Goal: Use online tool/utility: Utilize a website feature to perform a specific function

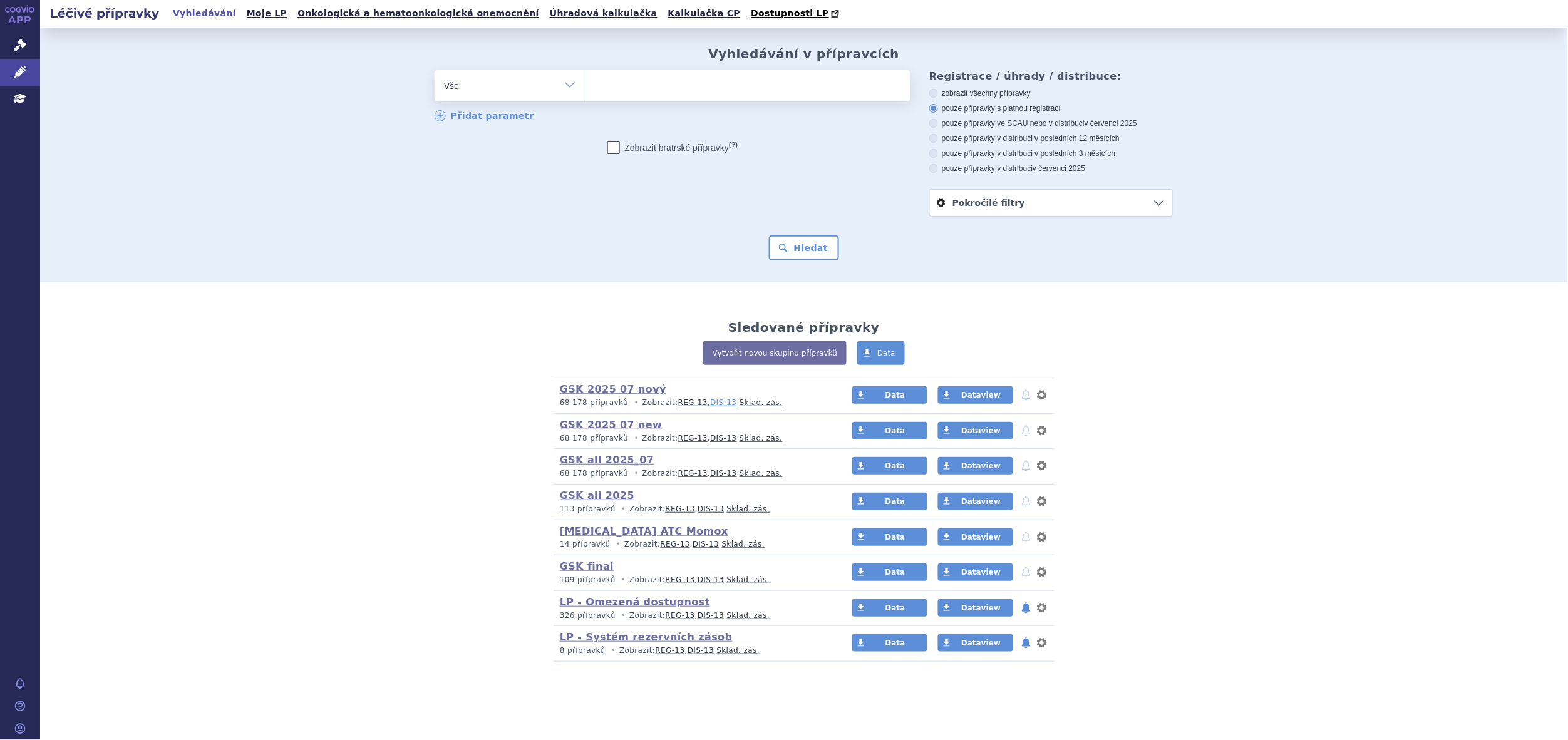
click at [710, 404] on link "DIS-13" at bounding box center [723, 402] width 26 height 8
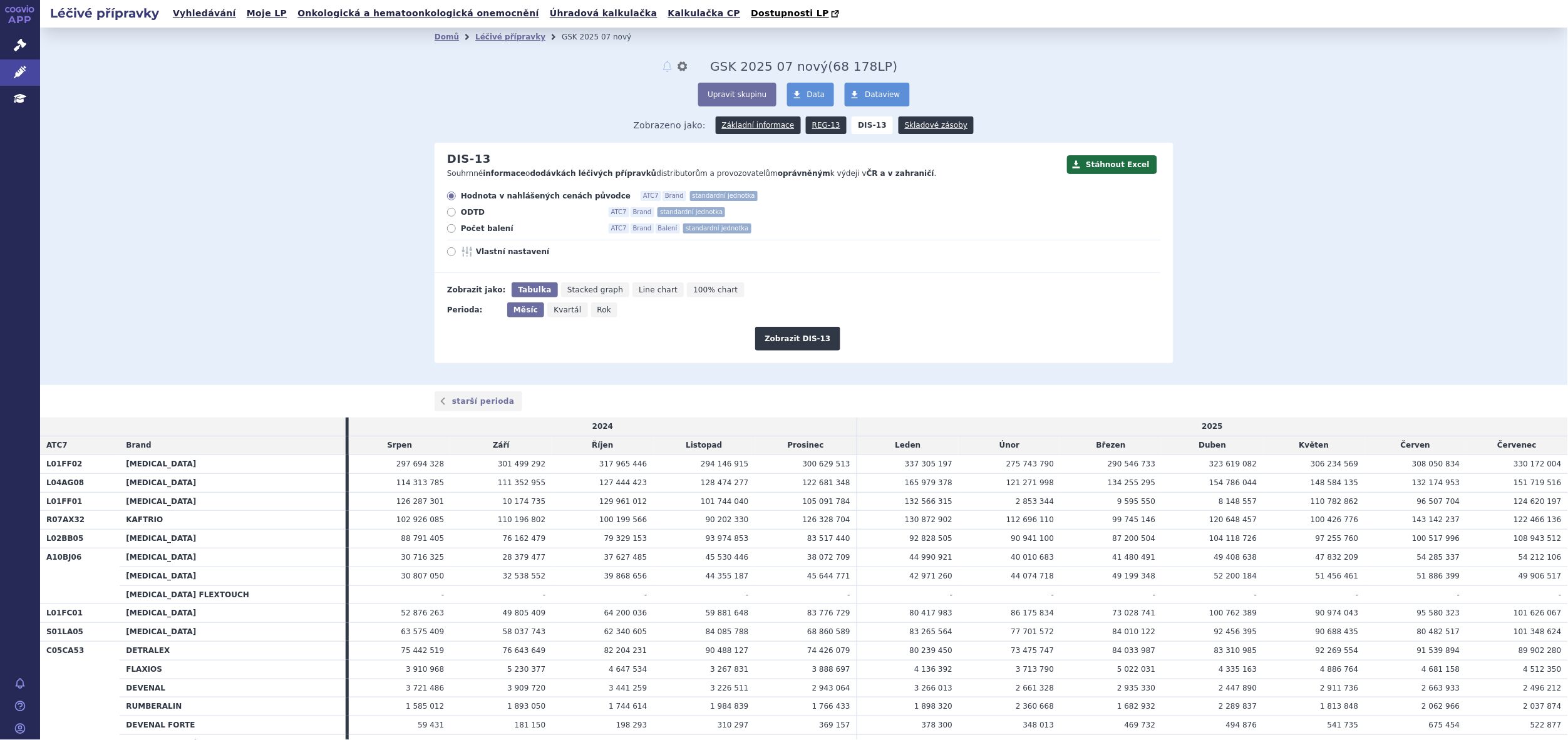
drag, startPoint x: 1567, startPoint y: 38, endPoint x: 1014, endPoint y: 88, distance: 555.3
click at [1014, 88] on div "Upravit skupinu Data Dataview" at bounding box center [804, 94] width 739 height 24
click at [447, 250] on icon at bounding box center [451, 251] width 8 height 8
click at [448, 250] on input "Vlastní nastavení" at bounding box center [453, 253] width 8 height 8
radio input "true"
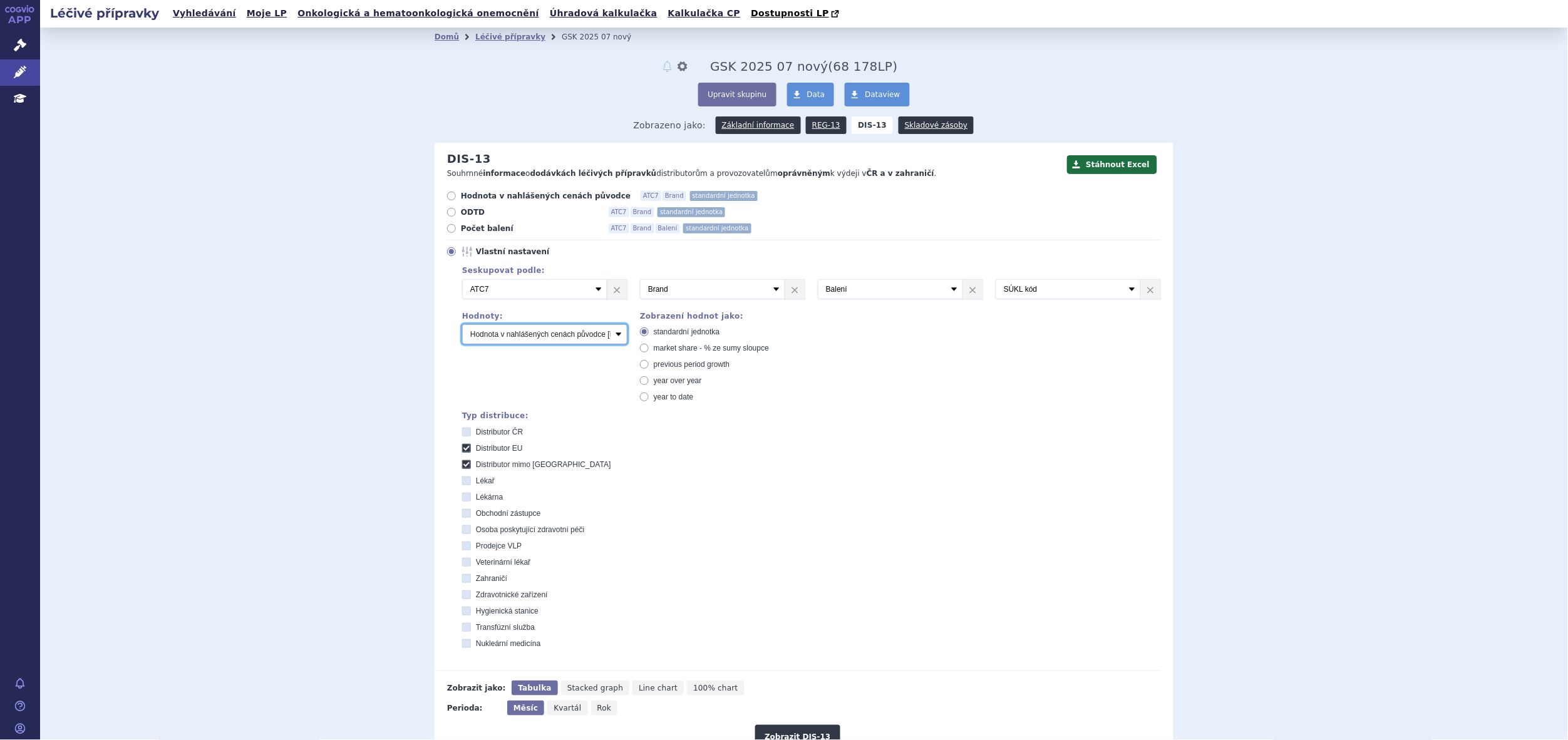
click at [607, 335] on select "Počet balení Hodnota v nahlášených cenách původce [DIS-13] Hodnota v maximálníc…" at bounding box center [545, 334] width 165 height 20
select select "packages"
click at [462, 325] on select "Počet balení Hodnota v nahlášených cenách původce [DIS-13] Hodnota v maximálníc…" at bounding box center [545, 334] width 165 height 20
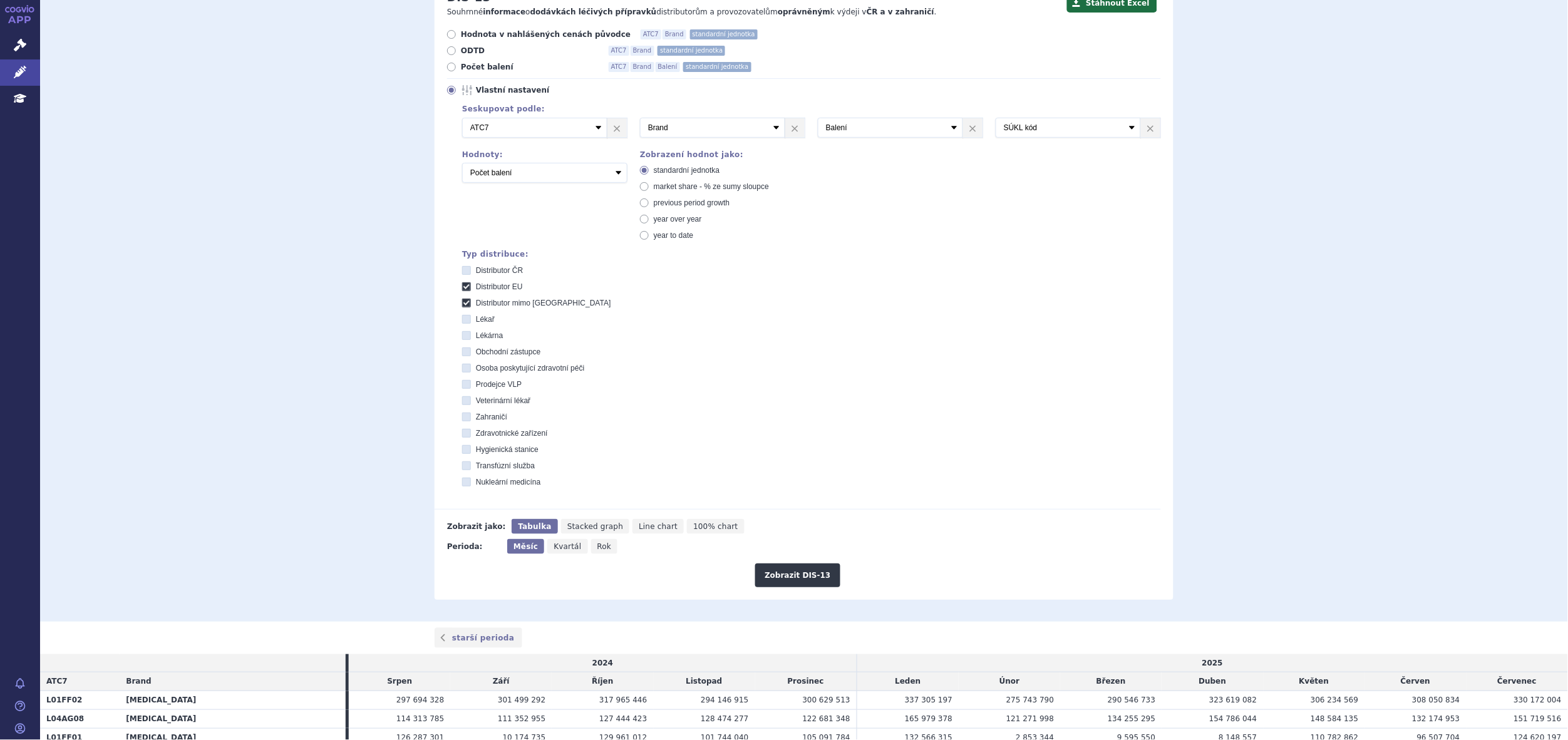
scroll to position [376, 0]
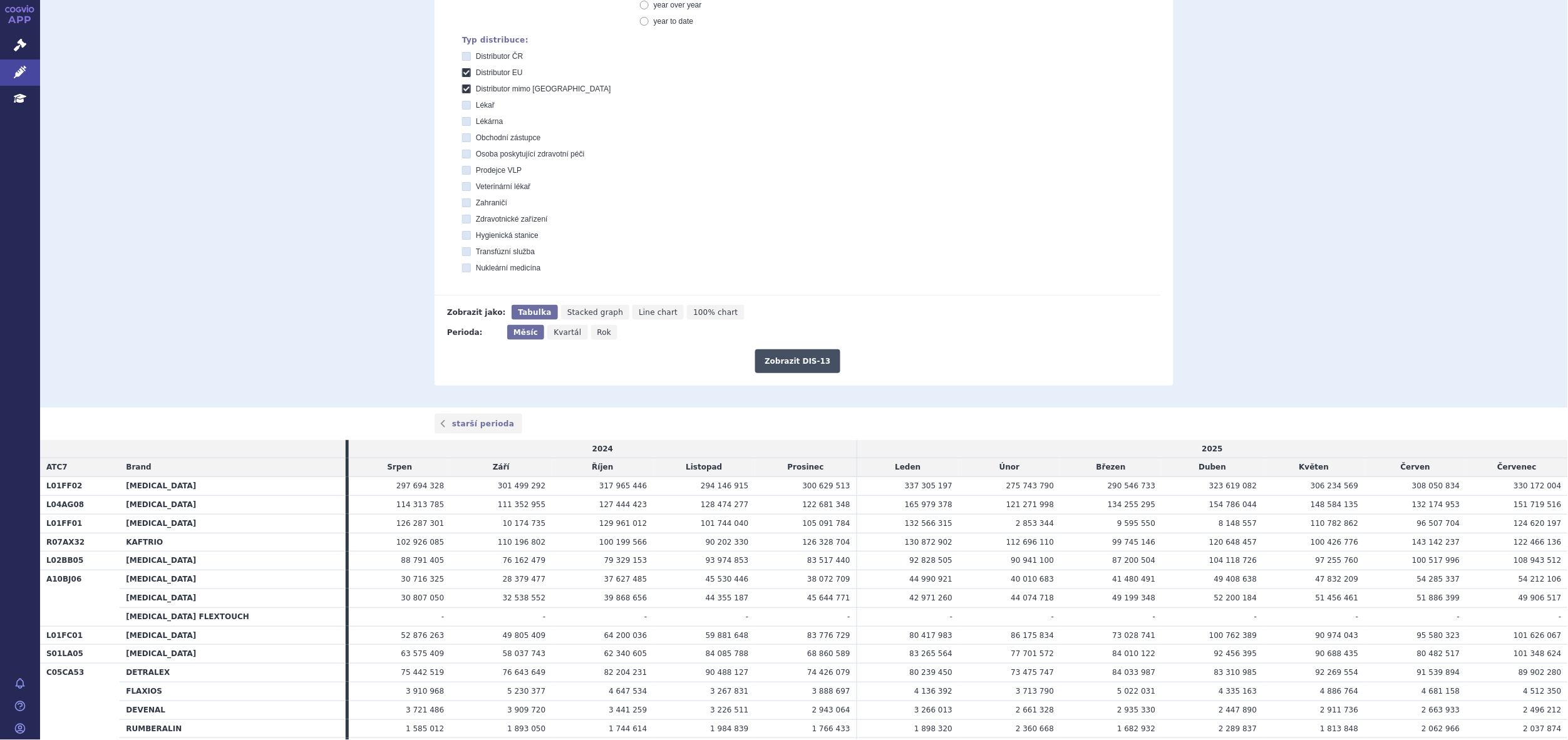
click at [798, 365] on button "Zobrazit DIS-13" at bounding box center [797, 361] width 84 height 24
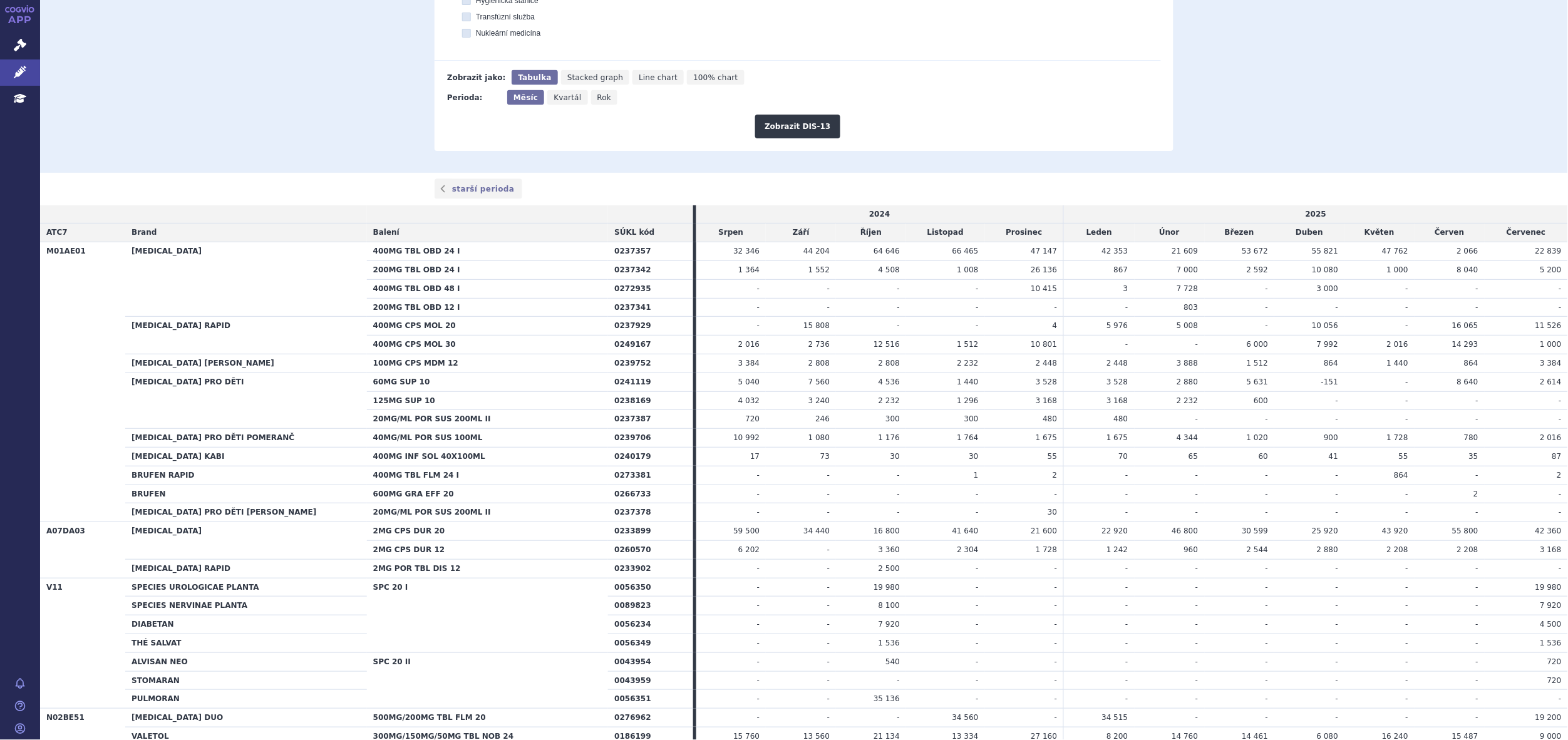
scroll to position [626, 0]
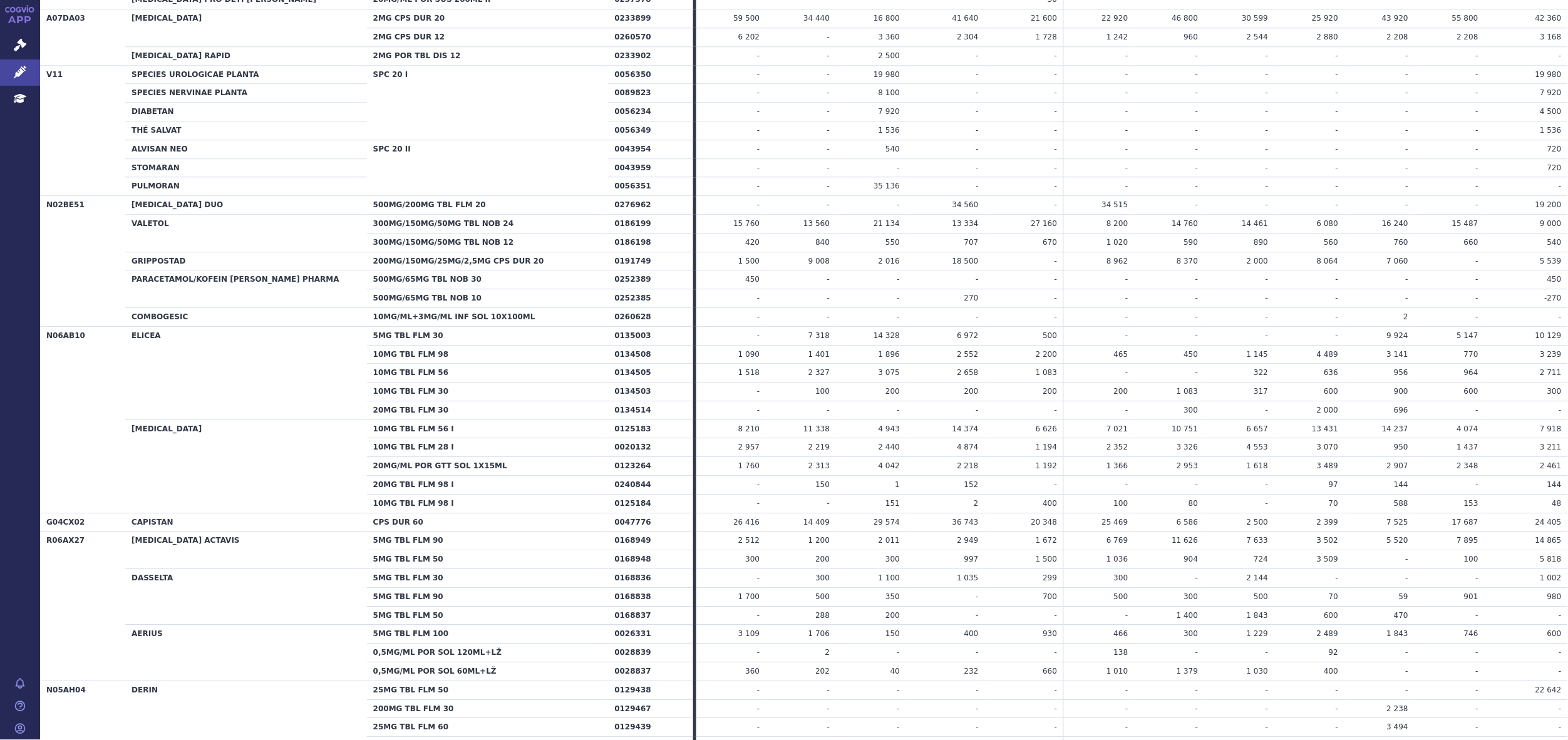
drag, startPoint x: 1058, startPoint y: 735, endPoint x: 1154, endPoint y: 751, distance: 97.3
click at [1154, 739] on html "APP Správní řízení Léčivé přípravky Education Notifikace Nápověda Zbyněk Černý …" at bounding box center [784, 370] width 1568 height 740
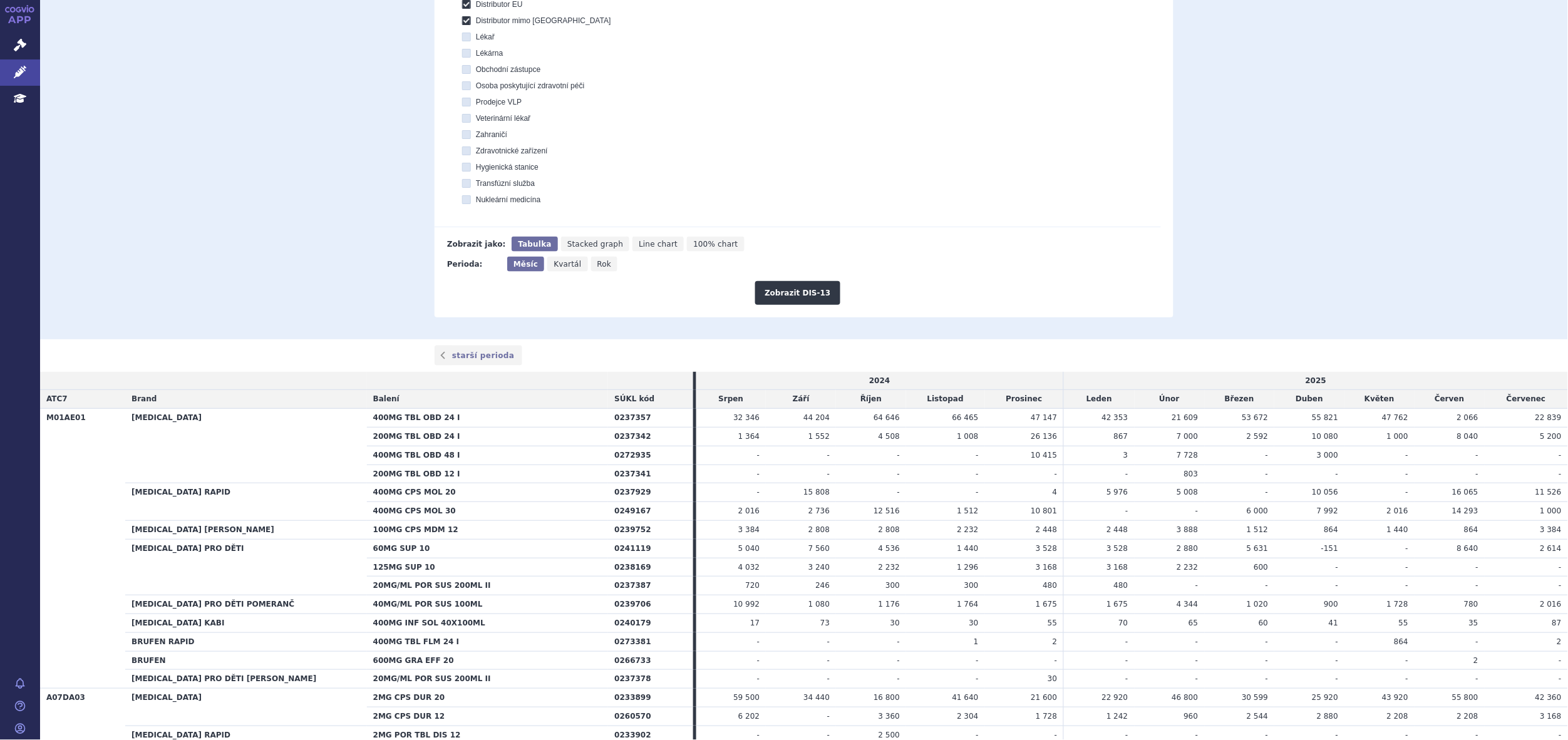
scroll to position [259, 0]
